Goal: Task Accomplishment & Management: Manage account settings

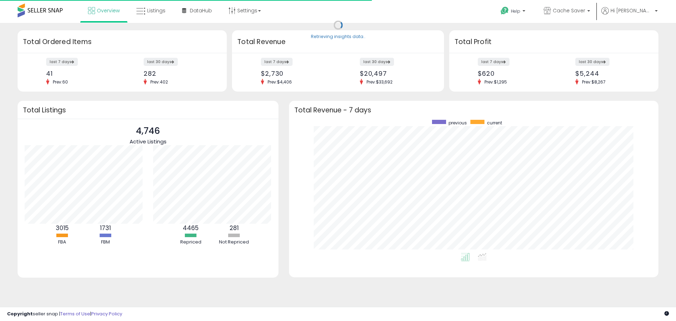
scroll to position [133, 355]
click at [156, 12] on span "Listings" at bounding box center [156, 10] width 18 height 7
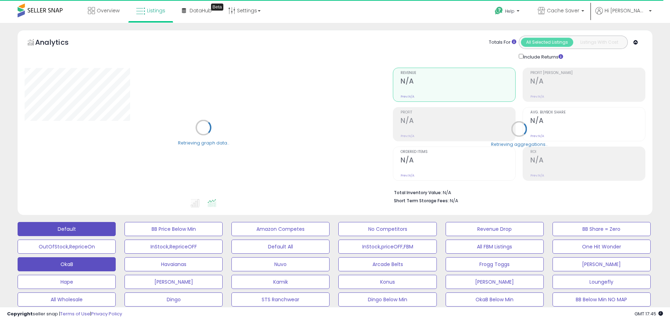
click at [78, 263] on button "OkaB" at bounding box center [67, 264] width 98 height 14
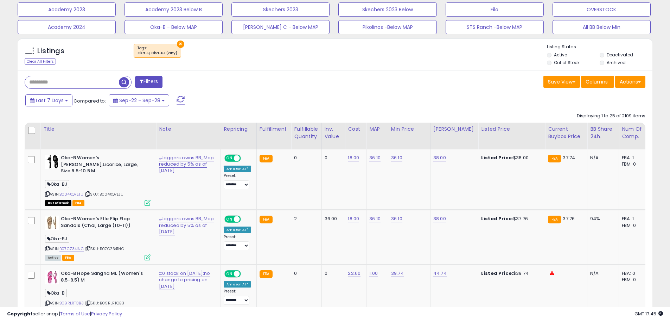
scroll to position [281, 0]
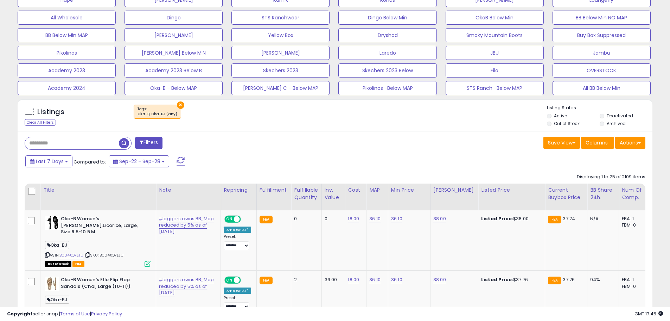
click at [556, 124] on label "Out of Stock" at bounding box center [567, 123] width 26 height 6
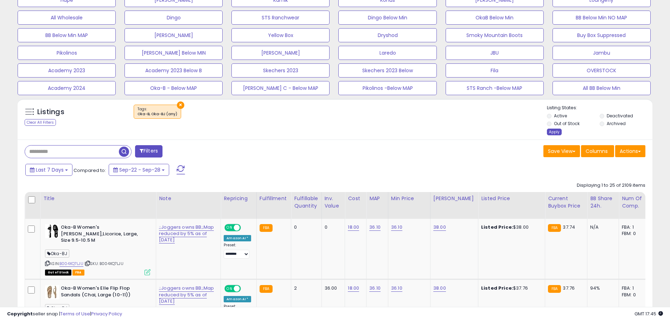
click at [559, 133] on div "Apply" at bounding box center [554, 131] width 15 height 7
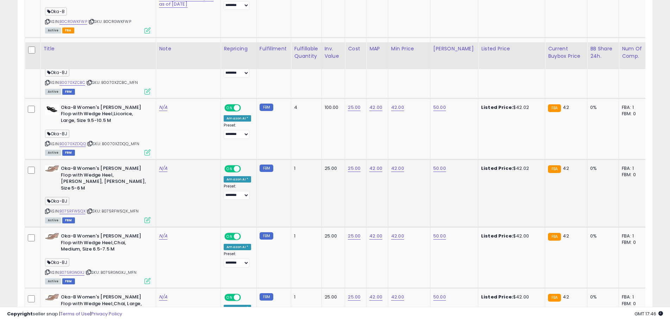
scroll to position [1703, 0]
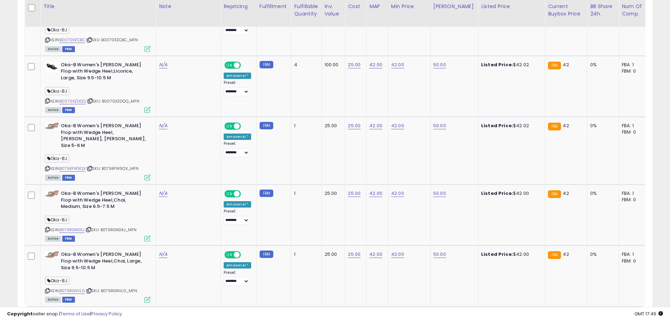
click at [574, 314] on link "2" at bounding box center [579, 320] width 12 height 12
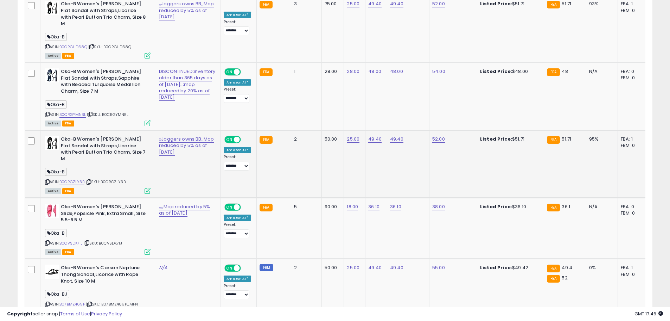
scroll to position [1589, 0]
